Goal: Transaction & Acquisition: Purchase product/service

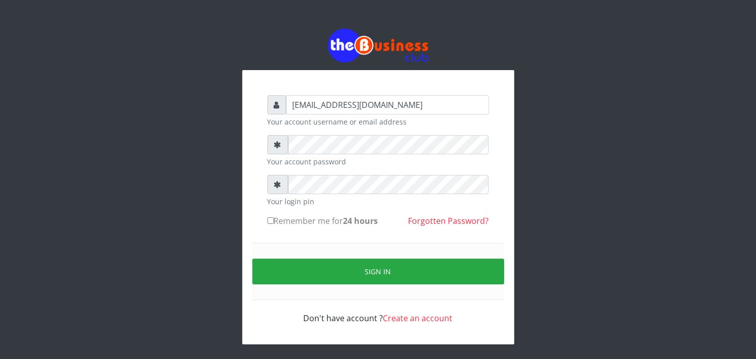
click at [88, 103] on div "enddy515@gmail.com Your account username or email address Your account password…" at bounding box center [378, 186] width 756 height 373
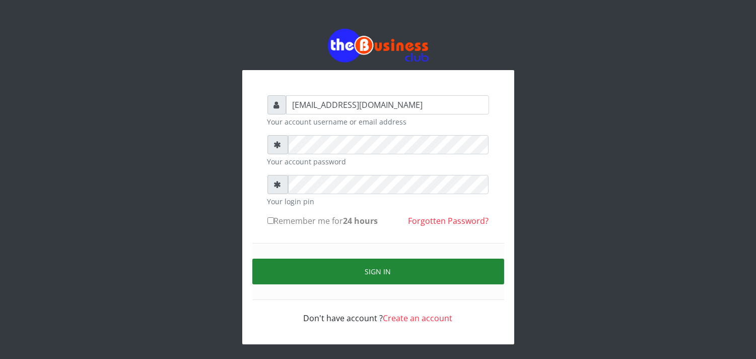
click at [306, 270] on button "Sign in" at bounding box center [378, 271] width 252 height 26
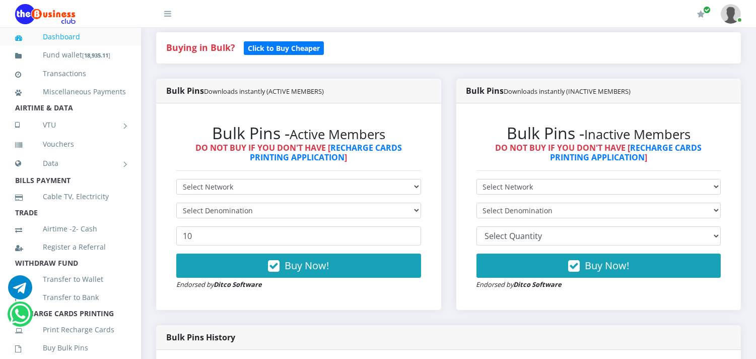
scroll to position [201, 0]
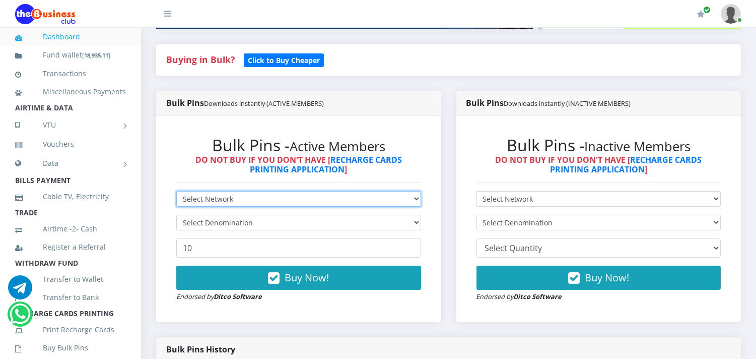
click at [332, 192] on select "Select Network MTN Globacom 9Mobile Airtel" at bounding box center [298, 199] width 245 height 16
select select "MTN"
click at [176, 191] on select "Select Network MTN Globacom 9Mobile Airtel" at bounding box center [298, 199] width 245 height 16
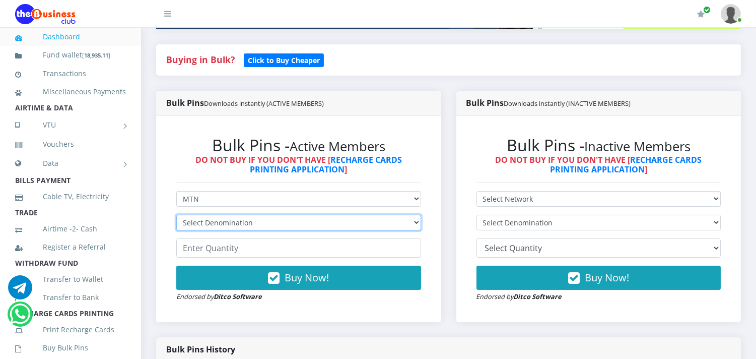
click at [240, 220] on select "Select Denomination MTN NGN100 - ₦96.99 MTN NGN200 - ₦193.98 MTN NGN400 - ₦387.…" at bounding box center [298, 223] width 245 height 16
select select "484.95-500"
click at [176, 215] on select "Select Denomination MTN NGN100 - ₦96.99 MTN NGN200 - ₦193.98 MTN NGN400 - ₦387.…" at bounding box center [298, 223] width 245 height 16
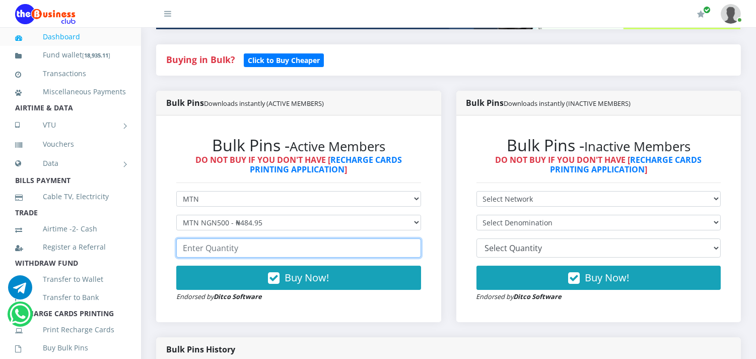
click at [215, 248] on input "number" at bounding box center [298, 247] width 245 height 19
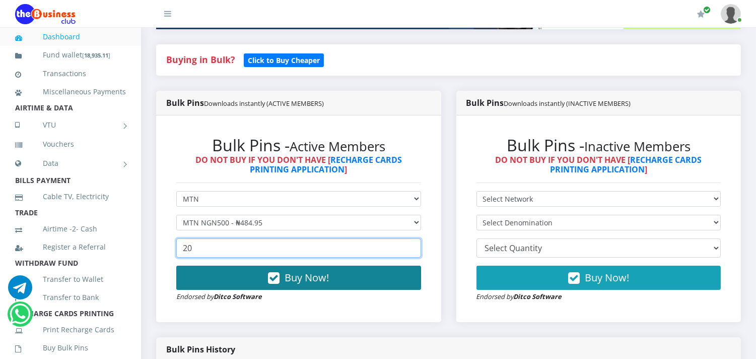
type input "20"
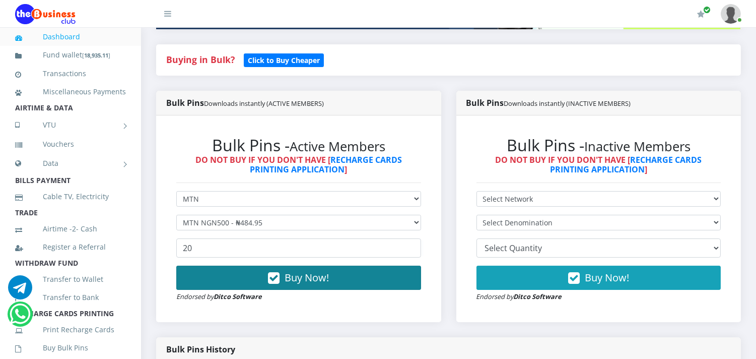
click at [222, 279] on button "Buy Now!" at bounding box center [298, 277] width 245 height 24
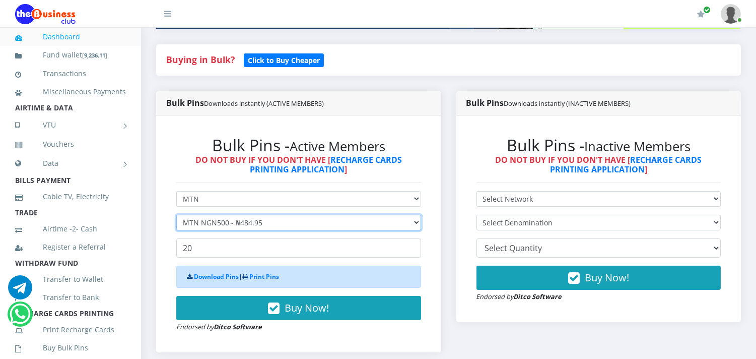
click at [228, 223] on select "Select Denomination MTN NGN100 - ₦96.99 MTN NGN200 - ₦193.98 MTN NGN400 - ₦387.…" at bounding box center [298, 223] width 245 height 16
select select "193.98-200"
click at [176, 215] on select "Select Denomination MTN NGN100 - ₦96.99 MTN NGN200 - ₦193.98 MTN NGN400 - ₦387.…" at bounding box center [298, 223] width 245 height 16
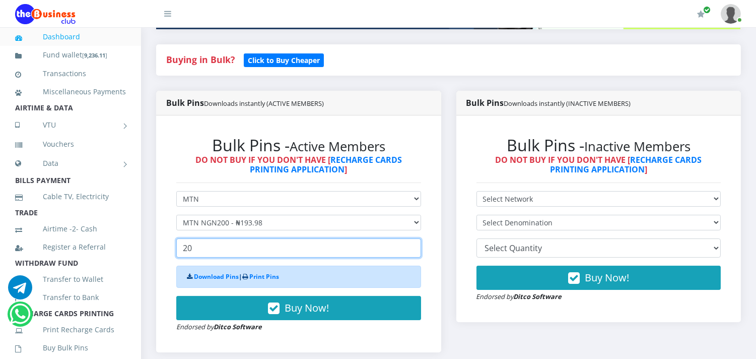
click at [227, 250] on input "20" at bounding box center [298, 247] width 245 height 19
type input "2"
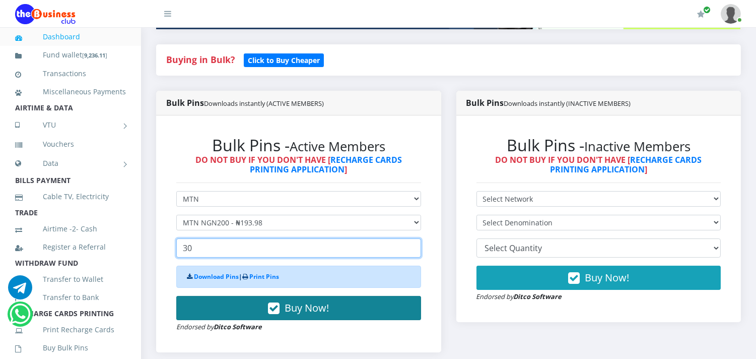
type input "30"
click at [227, 301] on button "Buy Now!" at bounding box center [298, 308] width 245 height 24
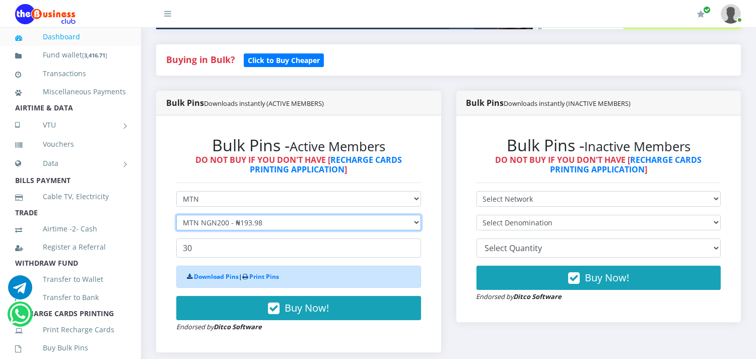
click at [225, 223] on select "Select Denomination MTN NGN100 - ₦96.99 MTN NGN200 - ₦193.98 MTN NGN400 - ₦387.…" at bounding box center [298, 223] width 245 height 16
select select "96.99-100"
click at [176, 215] on select "Select Denomination MTN NGN100 - ₦96.99 MTN NGN200 - ₦193.98 MTN NGN400 - ₦387.…" at bounding box center [298, 223] width 245 height 16
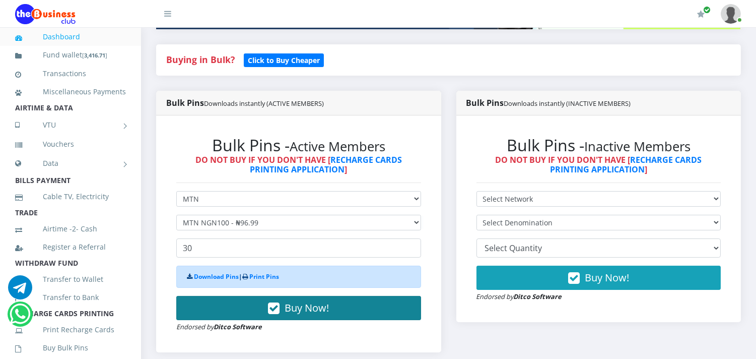
click at [230, 304] on button "Buy Now!" at bounding box center [298, 308] width 245 height 24
